Goal: Transaction & Acquisition: Purchase product/service

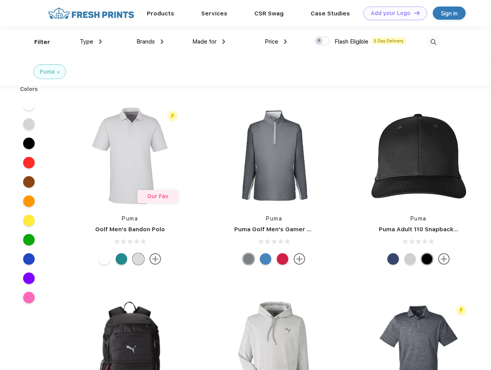
click at [393, 13] on link "Add your Logo Design Tool" at bounding box center [396, 14] width 64 height 14
click at [0, 0] on div "Design Tool" at bounding box center [0, 0] width 0 height 0
click at [414, 13] on link "Add your Logo Design Tool" at bounding box center [396, 14] width 64 height 14
click at [37, 42] on div "Filter" at bounding box center [42, 42] width 16 height 9
click at [91, 42] on span "Type" at bounding box center [87, 41] width 14 height 7
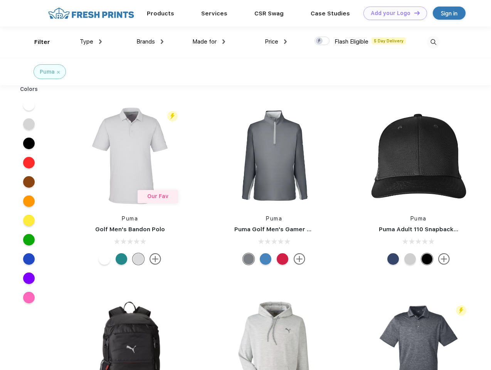
click at [150, 42] on span "Brands" at bounding box center [146, 41] width 19 height 7
click at [209, 42] on span "Made for" at bounding box center [204, 41] width 24 height 7
click at [276, 42] on span "Price" at bounding box center [272, 41] width 14 height 7
click at [323, 41] on div at bounding box center [322, 41] width 15 height 8
click at [320, 41] on input "checkbox" at bounding box center [317, 38] width 5 height 5
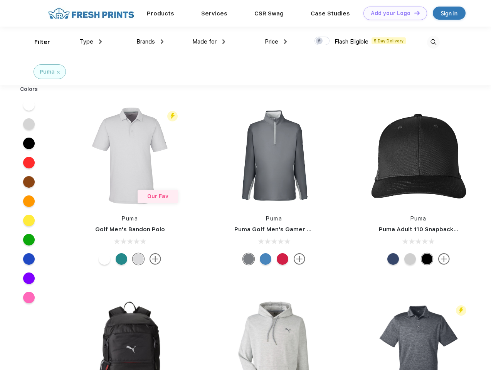
click at [434, 42] on img at bounding box center [433, 42] width 13 height 13
